Goal: Find contact information: Find contact information

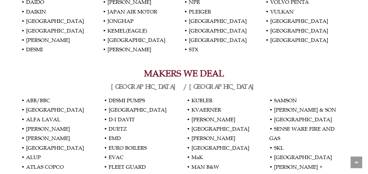
scroll to position [293, 0]
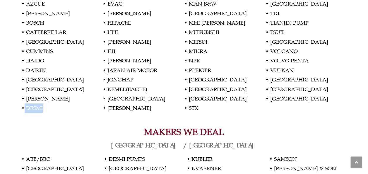
drag, startPoint x: 25, startPoint y: 109, endPoint x: 61, endPoint y: 109, distance: 36.9
click at [61, 109] on p "• AKASAKA • AMEROID • AZCUE • BEHRENS • BOSCH • CATTERPILLAR • CROATIA • CUMMIN…" at bounding box center [183, 46] width 325 height 133
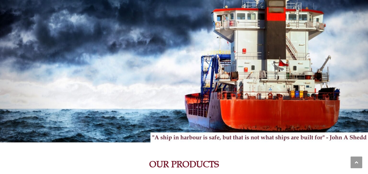
scroll to position [0, 0]
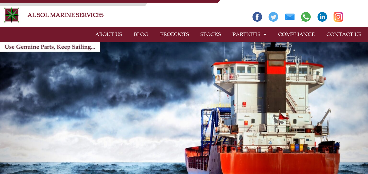
click at [105, 32] on link "ABOUT US" at bounding box center [108, 34] width 39 height 13
click at [348, 31] on link "CONTACT US" at bounding box center [344, 34] width 47 height 13
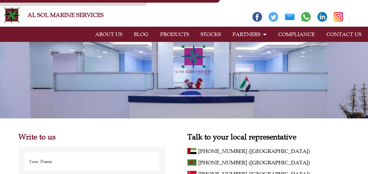
click at [171, 33] on link "PRODUCTS" at bounding box center [174, 34] width 40 height 13
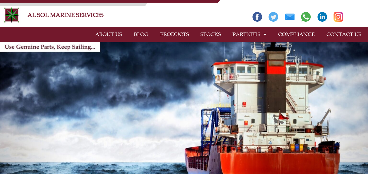
click at [115, 34] on link "ABOUT US" at bounding box center [108, 34] width 39 height 13
click at [341, 37] on link "CONTACT US" at bounding box center [344, 34] width 47 height 13
